Goal: Information Seeking & Learning: Check status

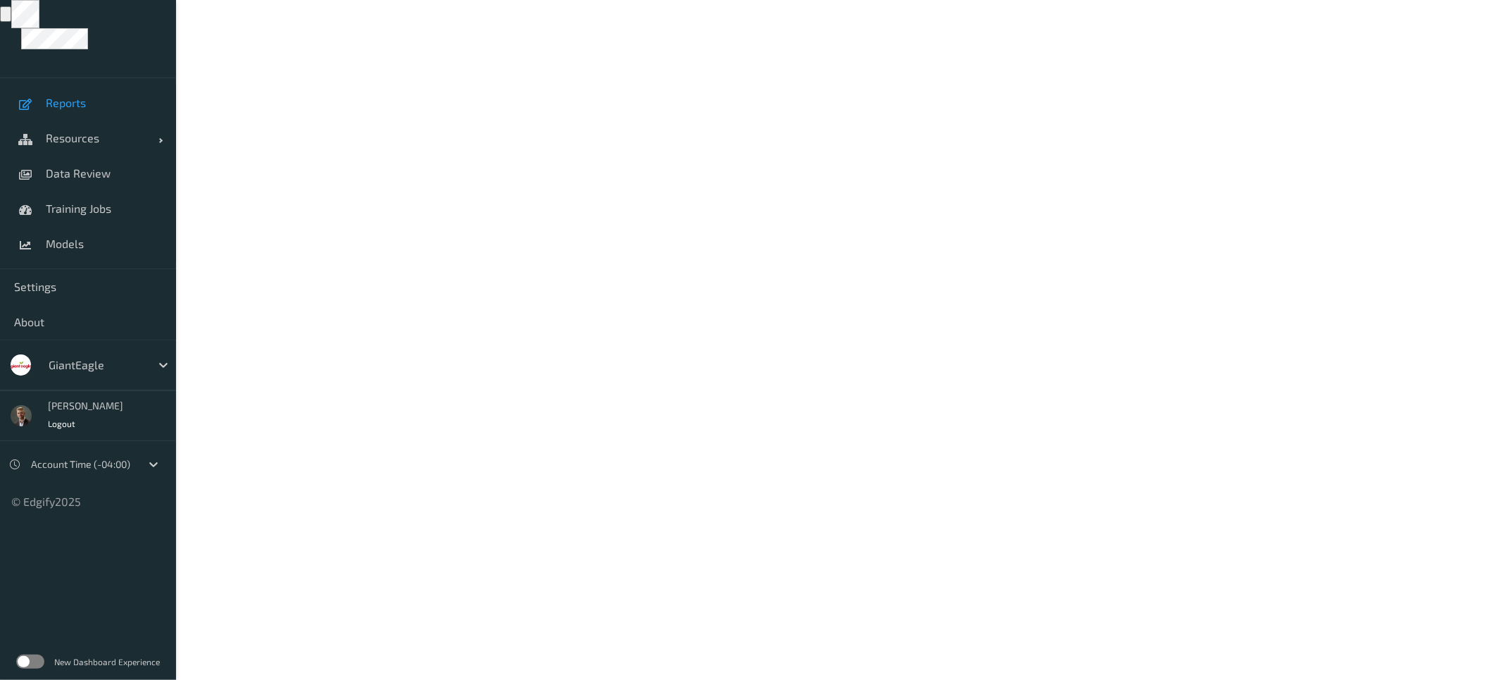
click at [85, 108] on span "Reports" at bounding box center [104, 103] width 116 height 14
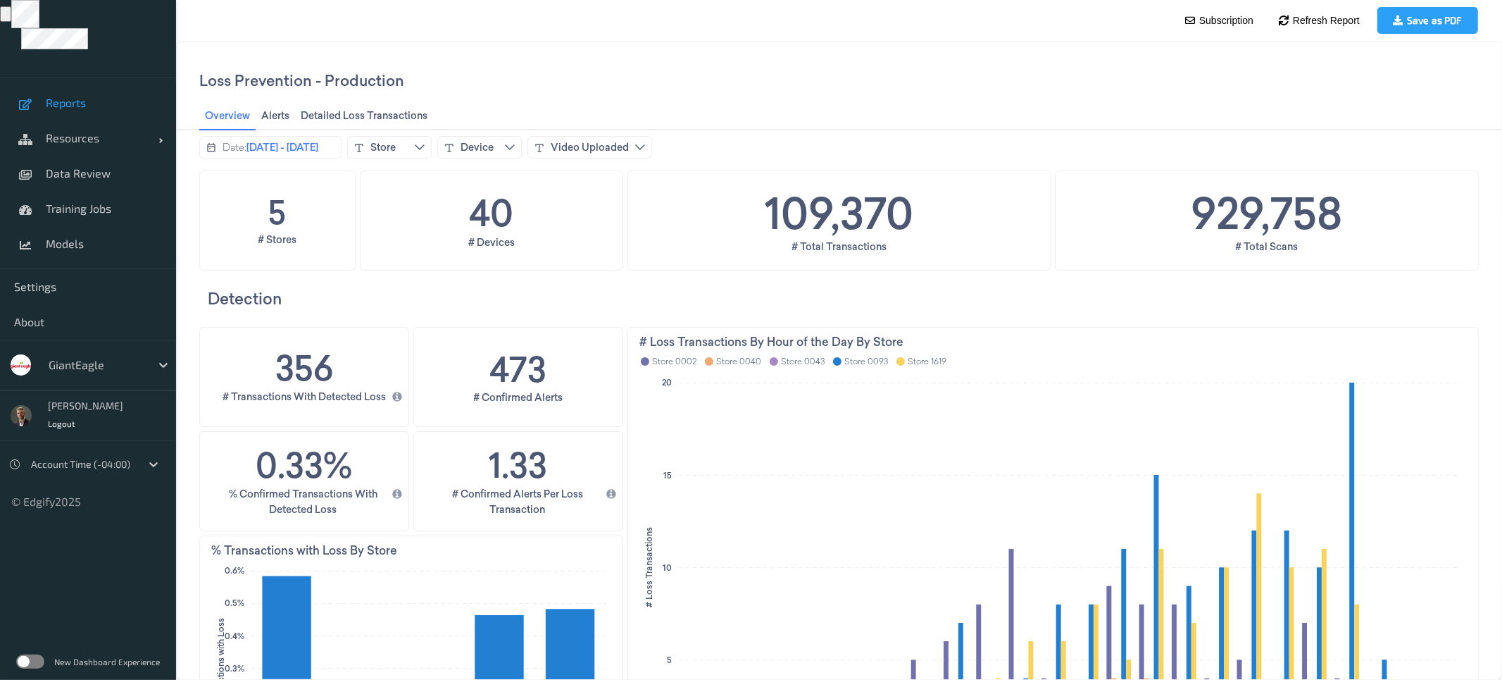
click at [106, 366] on div at bounding box center [96, 364] width 95 height 17
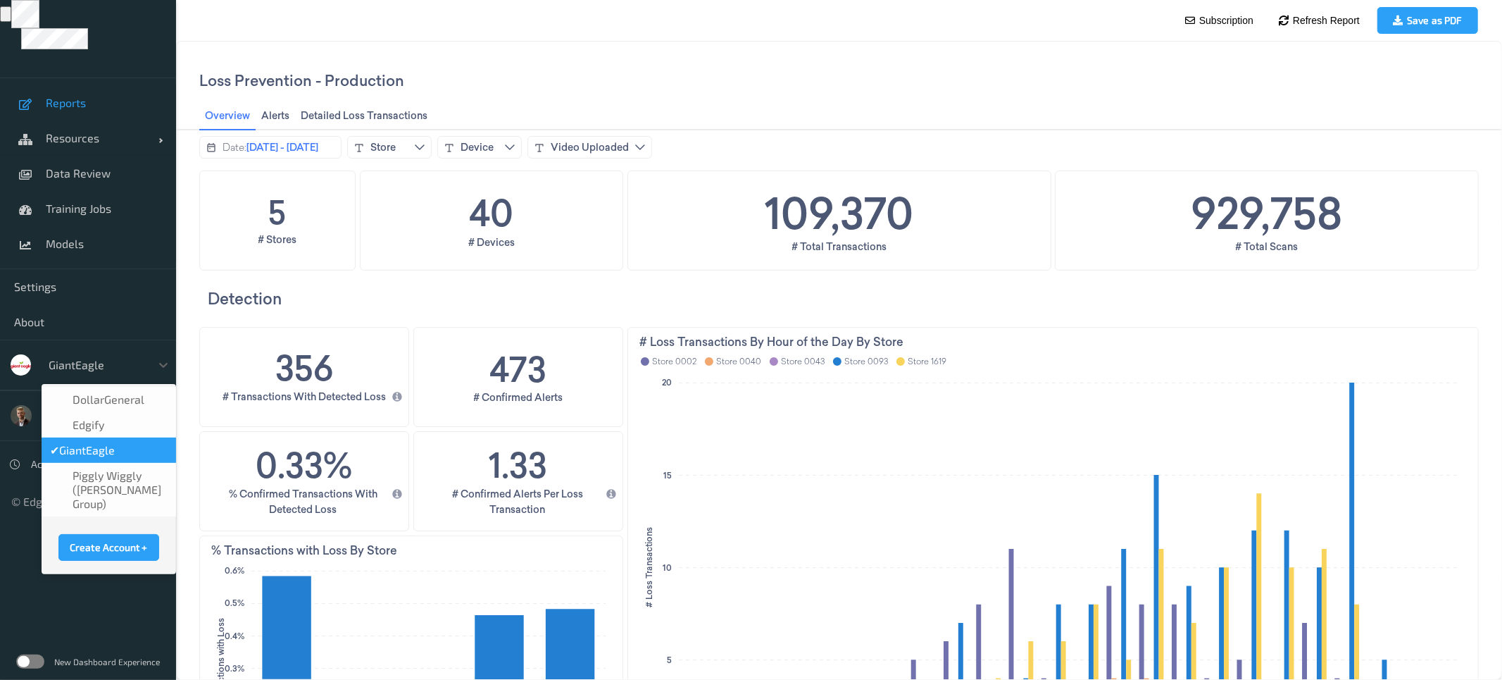
click at [535, 8] on body "Reports Resources Devices Clusters Sites Data Review Training Jobs Models Setti…" at bounding box center [751, 340] width 1502 height 680
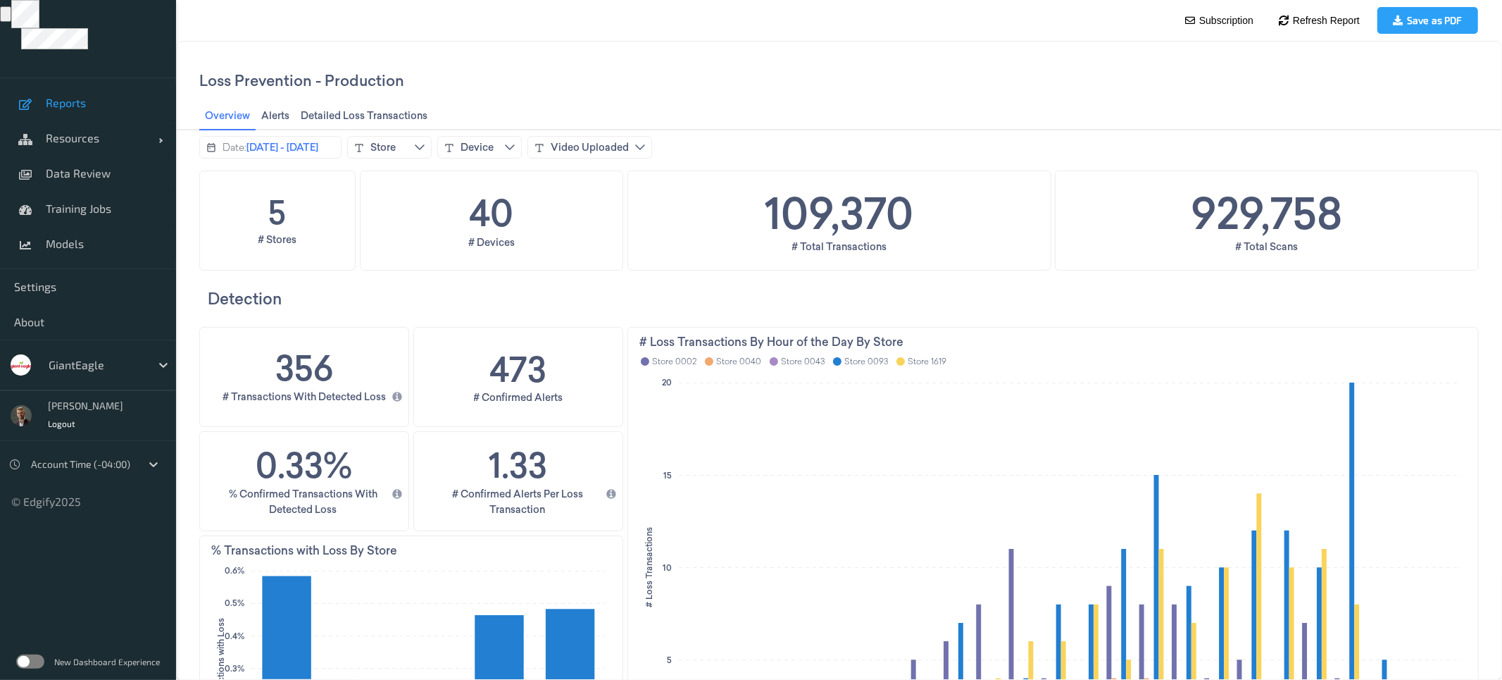
click at [29, 669] on div "New Dashboard Experience" at bounding box center [88, 661] width 176 height 37
click at [25, 658] on label at bounding box center [30, 661] width 28 height 14
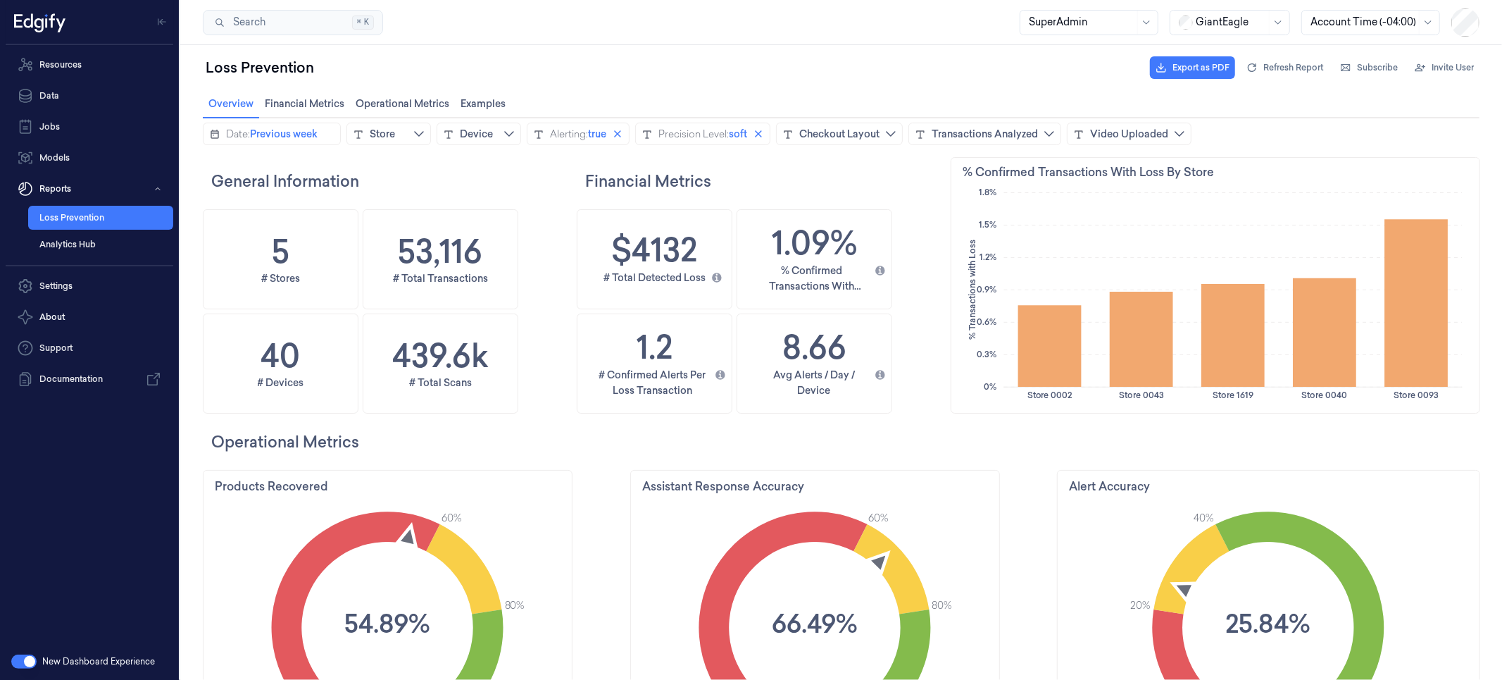
scroll to position [413, 551]
click at [287, 132] on span "Previous week" at bounding box center [283, 133] width 68 height 14
click at [218, 161] on icon "chevronleft icon" at bounding box center [214, 161] width 11 height 11
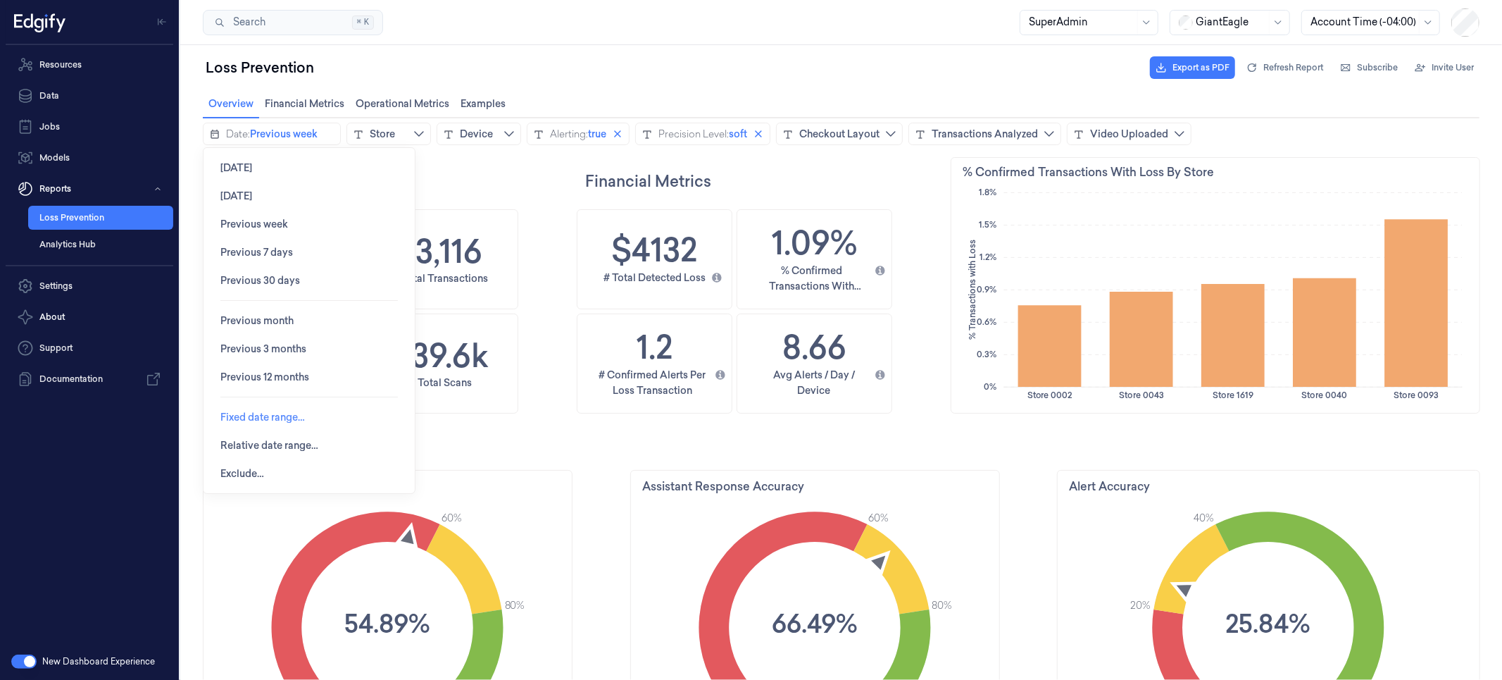
click at [253, 419] on span "Fixed date range…" at bounding box center [262, 416] width 85 height 11
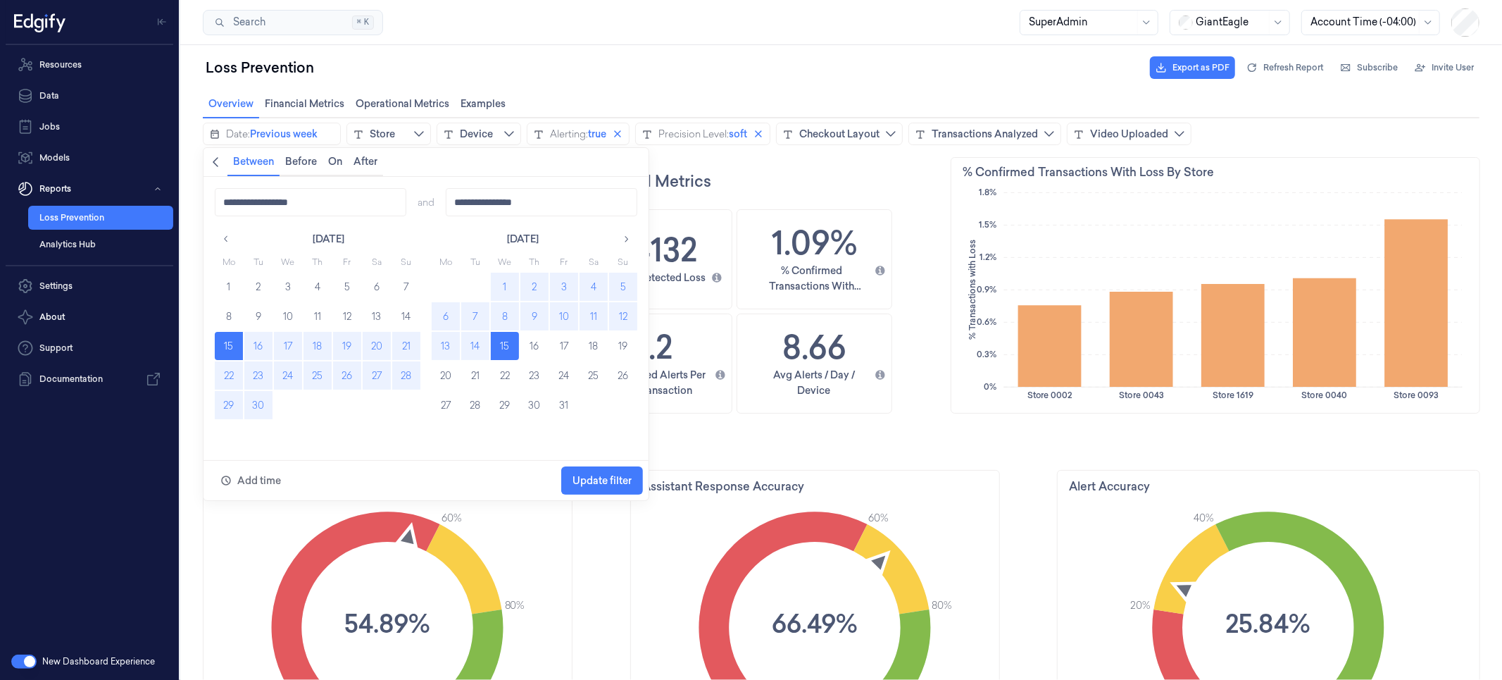
click at [936, 461] on div "Operational Metrics" at bounding box center [840, 441] width 1277 height 48
